Goal: Check status: Check status

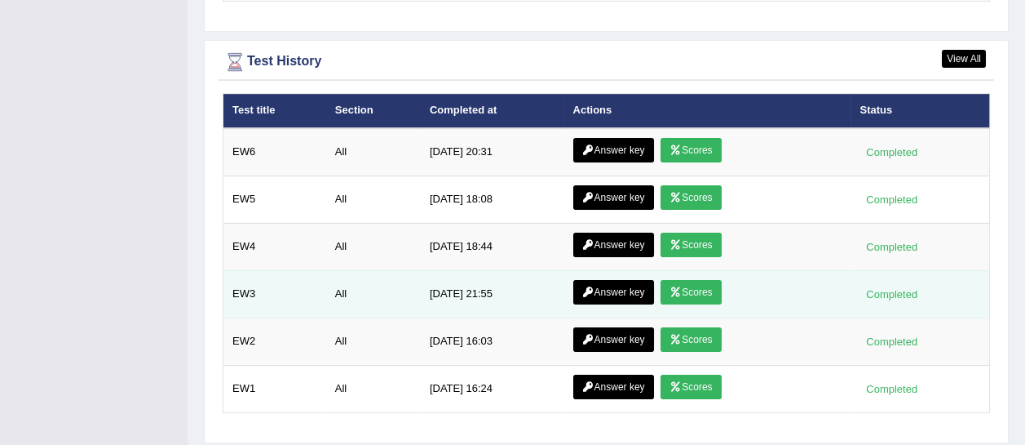
scroll to position [2249, 0]
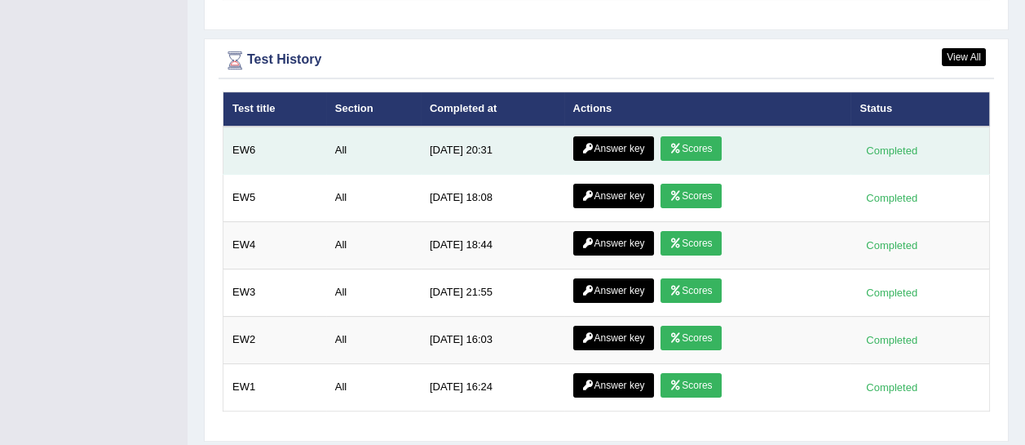
click at [709, 136] on link "Scores" at bounding box center [691, 148] width 60 height 24
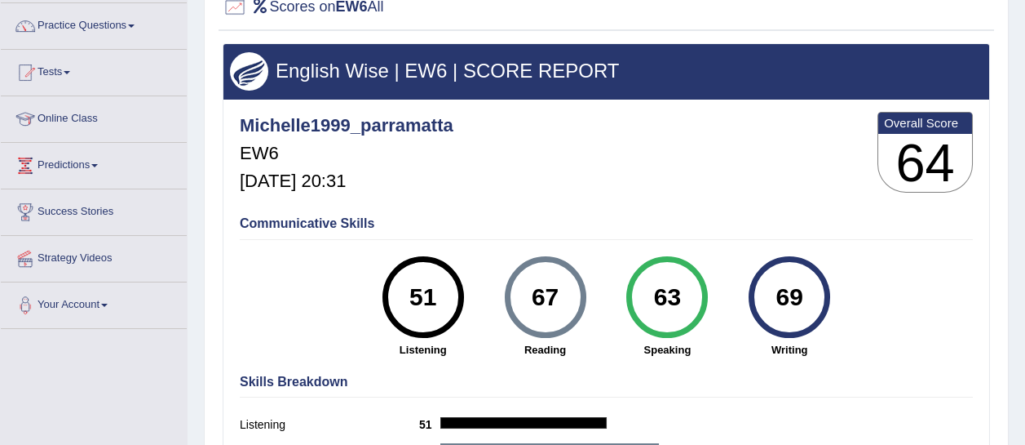
scroll to position [127, 0]
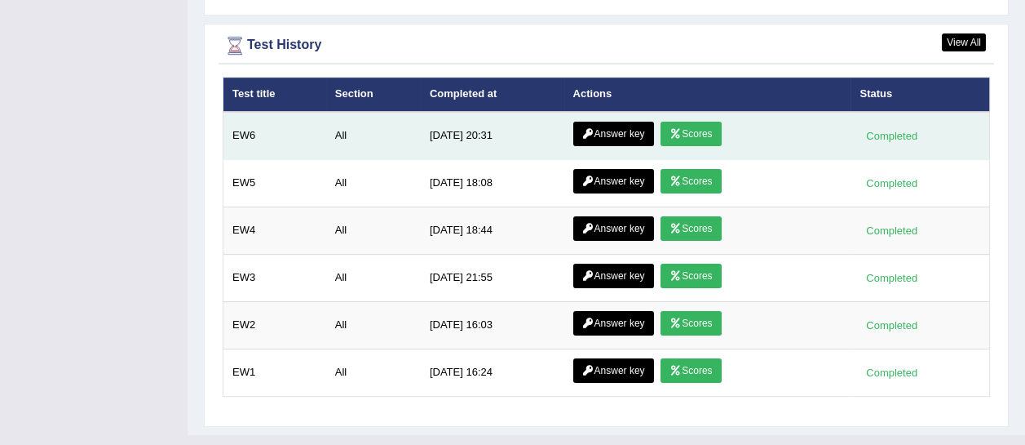
click at [628, 122] on link "Answer key" at bounding box center [613, 134] width 81 height 24
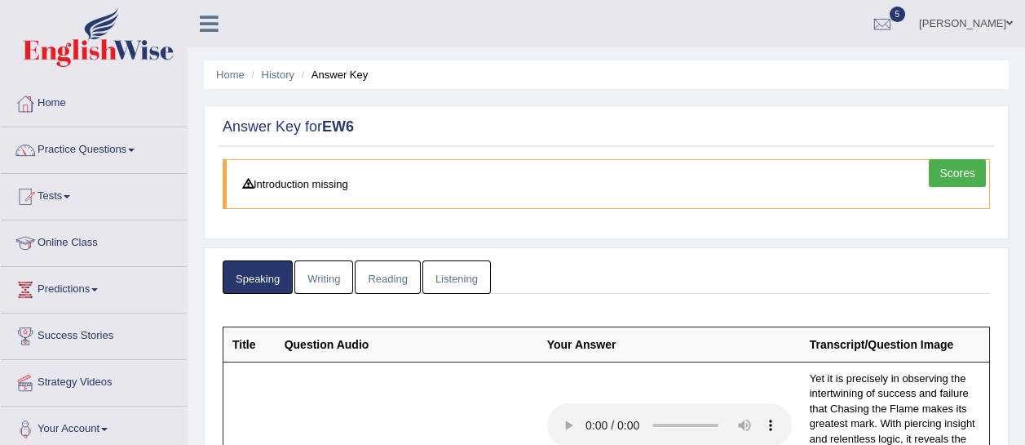
click at [332, 266] on link "Writing" at bounding box center [323, 276] width 59 height 33
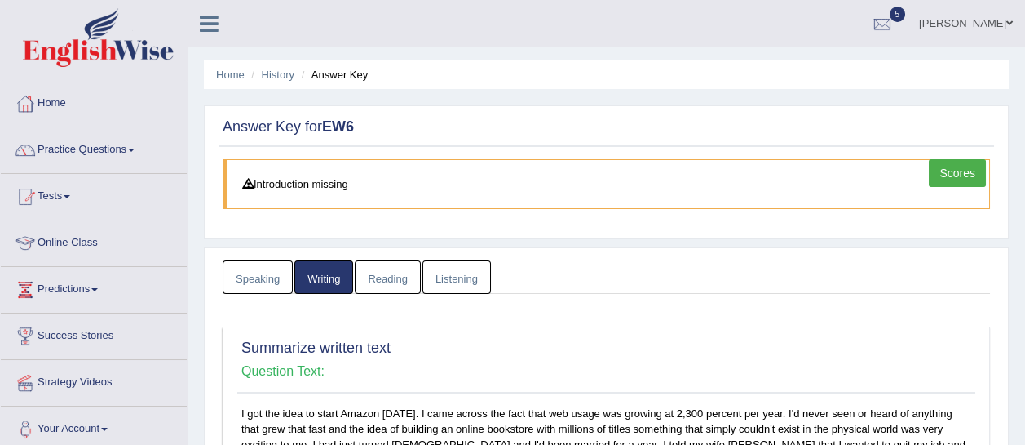
scroll to position [1, 0]
click at [969, 171] on link "Scores" at bounding box center [957, 172] width 57 height 28
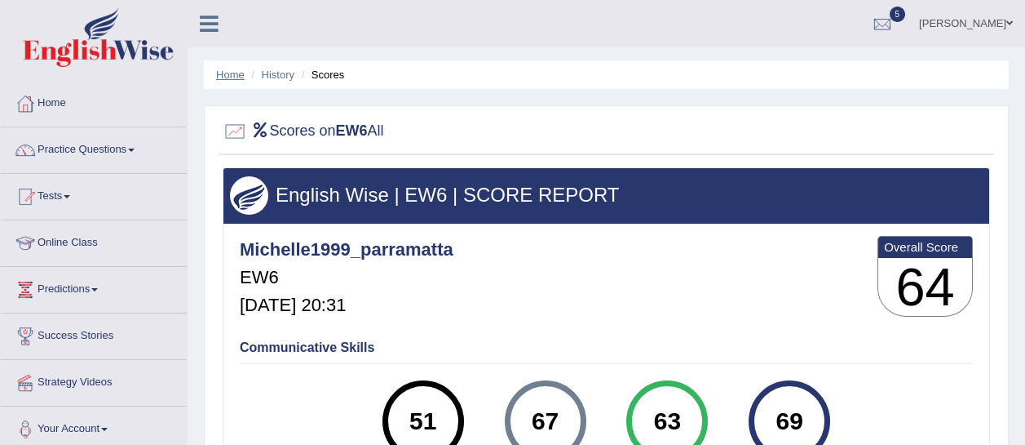
click at [231, 79] on link "Home" at bounding box center [230, 75] width 29 height 12
